Goal: Complete application form

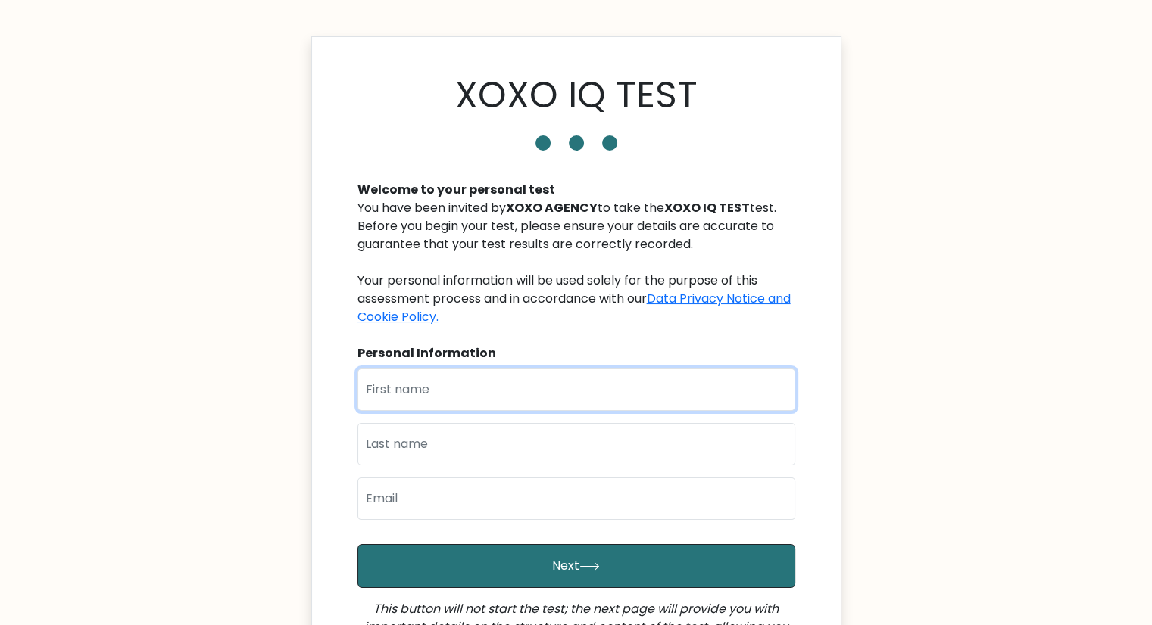
drag, startPoint x: 0, startPoint y: 0, endPoint x: 481, endPoint y: 379, distance: 612.4
click at [481, 379] on input "text" at bounding box center [576, 390] width 438 height 42
type input "[PERSON_NAME]"
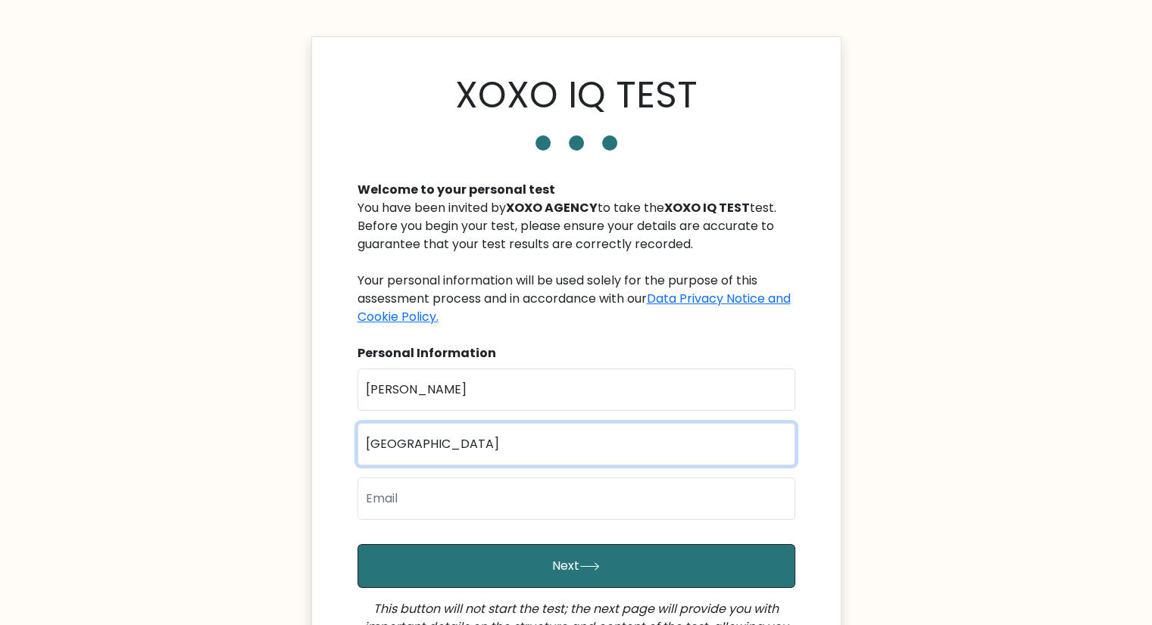
type input "Batang"
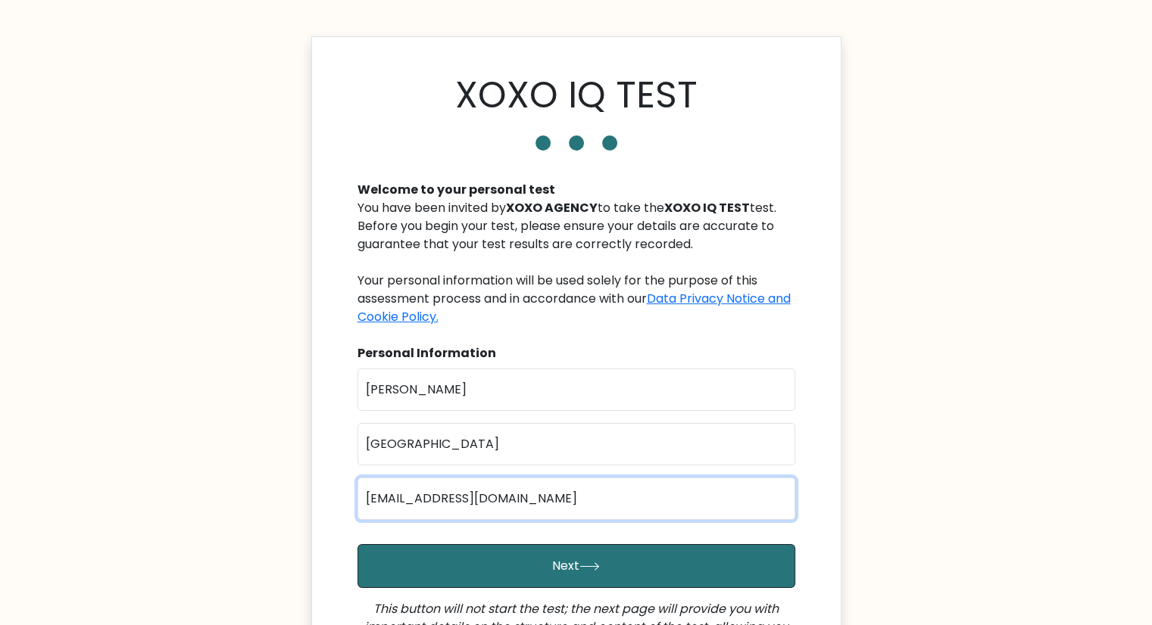
type input "kbatang23@gmail.com"
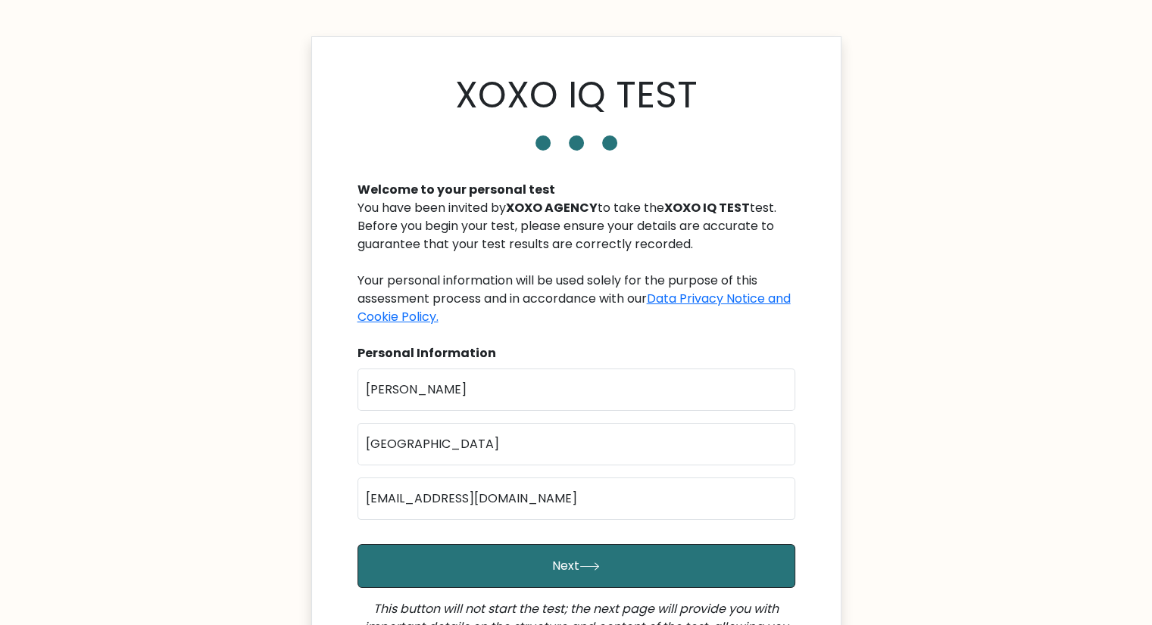
click at [763, 588] on form "First Name Kenth Andrei Last Name Batang Email kbatang23@gmail.com Next This bu…" at bounding box center [576, 527] width 438 height 316
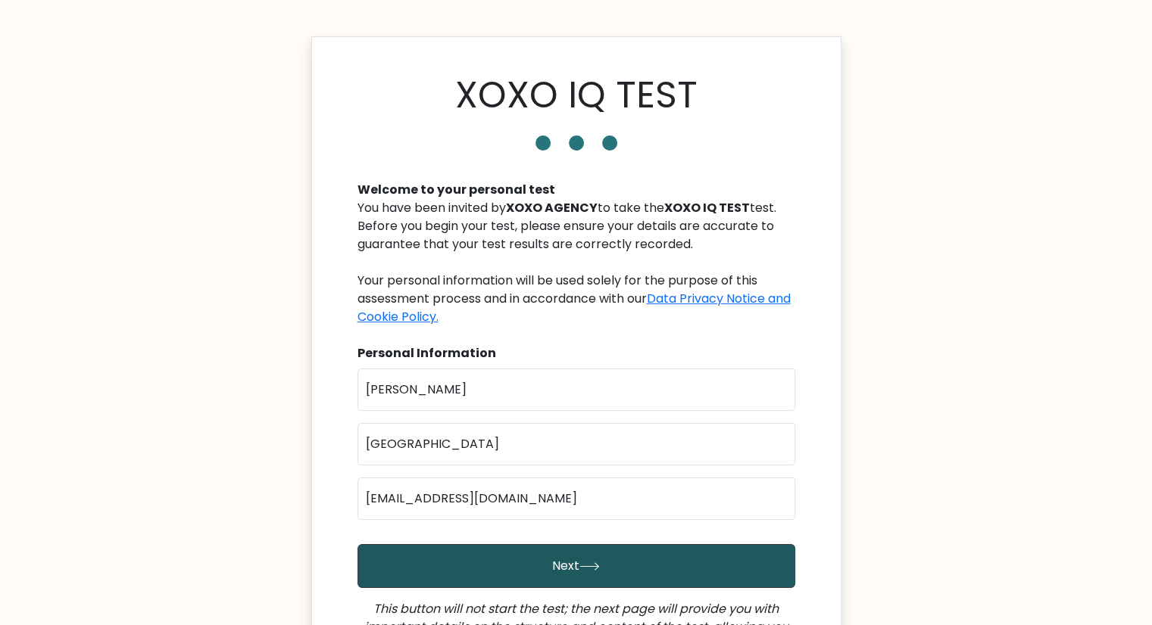
click at [764, 575] on button "Next" at bounding box center [576, 566] width 438 height 44
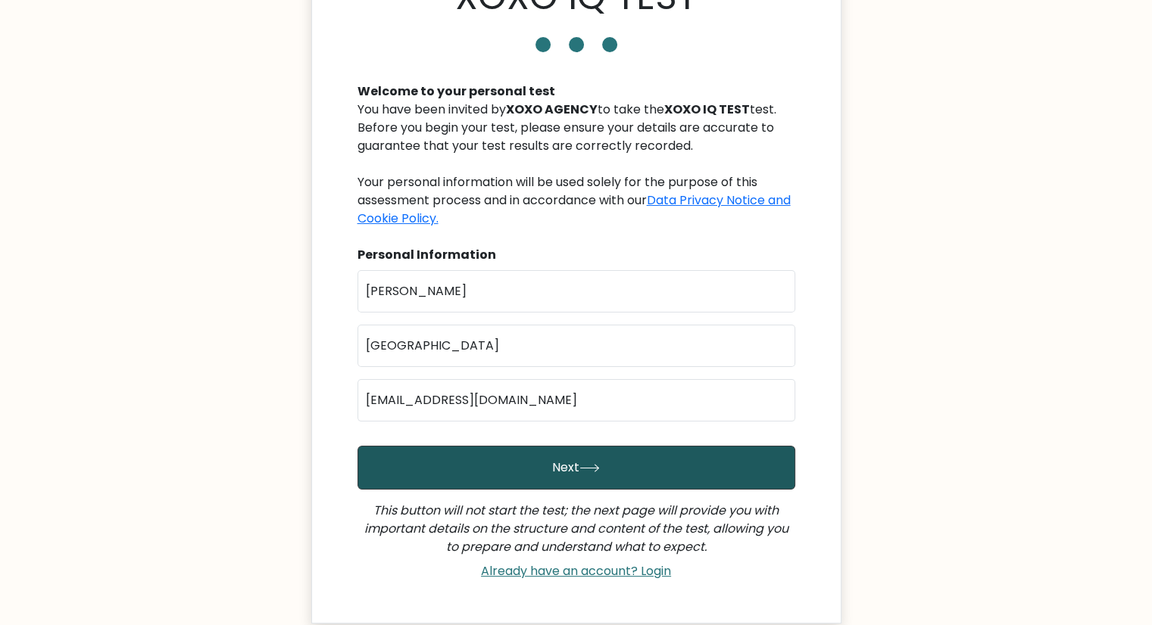
scroll to position [99, 0]
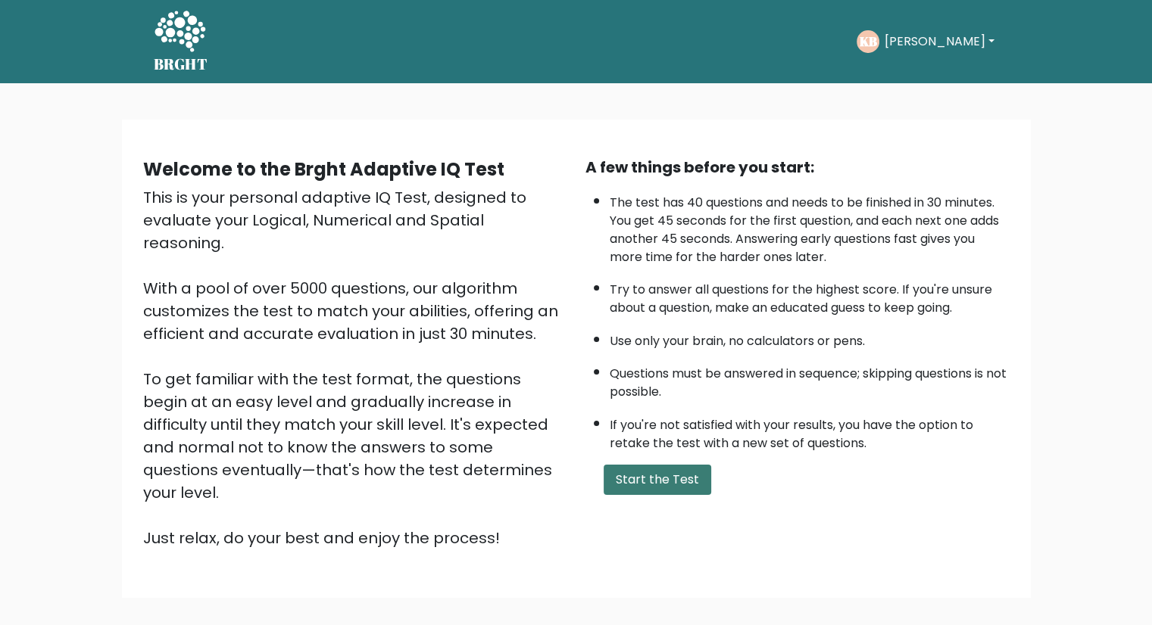
click at [686, 479] on button "Start the Test" at bounding box center [657, 480] width 108 height 30
